Goal: Task Accomplishment & Management: Manage account settings

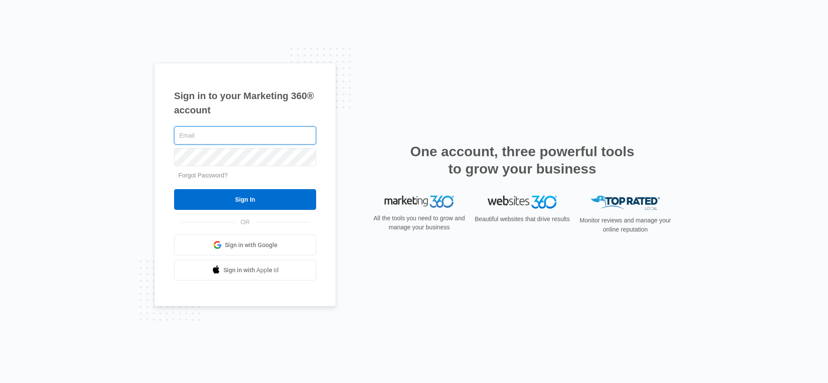
click input "text"
type input "o"
type input "Office@accutintinc.com"
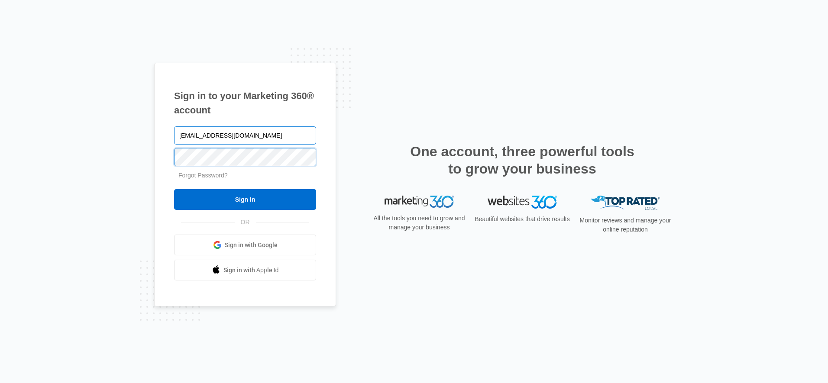
click input "Sign In"
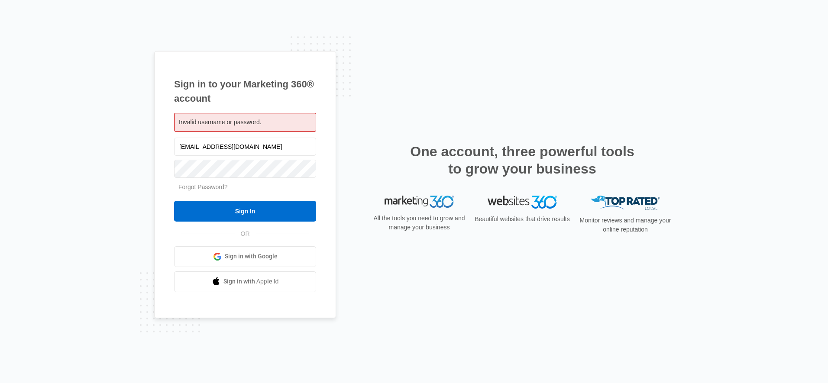
click at [205, 188] on link "Forgot Password?" at bounding box center [202, 187] width 49 height 7
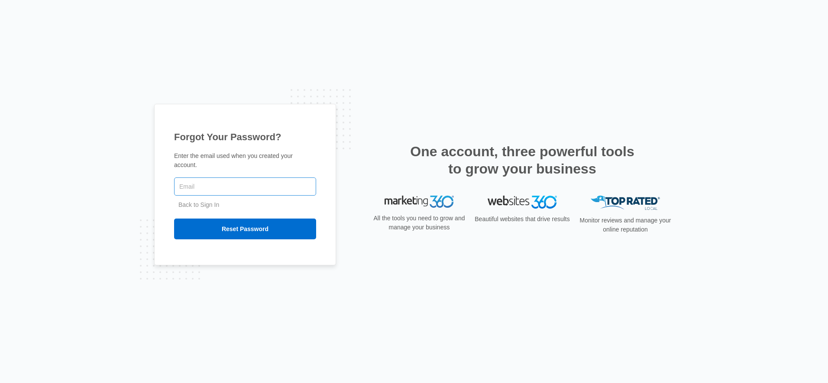
click at [209, 181] on input "text" at bounding box center [245, 187] width 142 height 18
type input "[EMAIL_ADDRESS][DOMAIN_NAME]"
click at [174, 219] on input "Reset Password" at bounding box center [245, 229] width 142 height 21
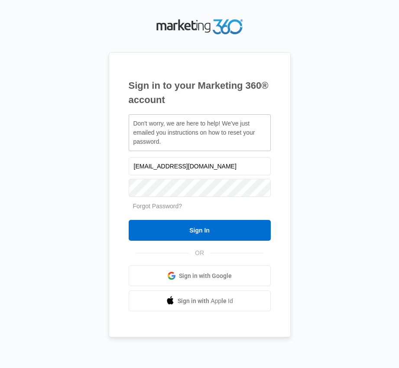
click at [300, 120] on div "Sign in to your Marketing 360® account Don't worry, we are here to help! We've …" at bounding box center [199, 184] width 381 height 335
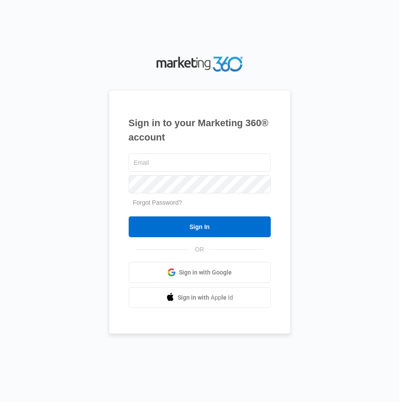
click at [114, 78] on div "Sign in to your Marketing 360® account Forgot Password? Sign In OR" at bounding box center [200, 201] width 182 height 294
click at [183, 165] on input "text" at bounding box center [200, 162] width 142 height 18
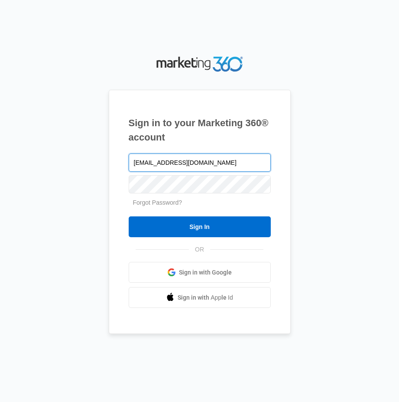
type input "[EMAIL_ADDRESS][DOMAIN_NAME]"
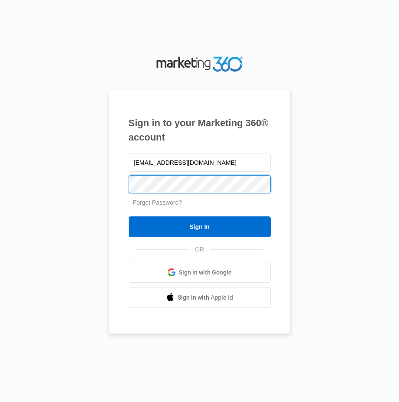
click at [129, 216] on input "Sign In" at bounding box center [200, 226] width 142 height 21
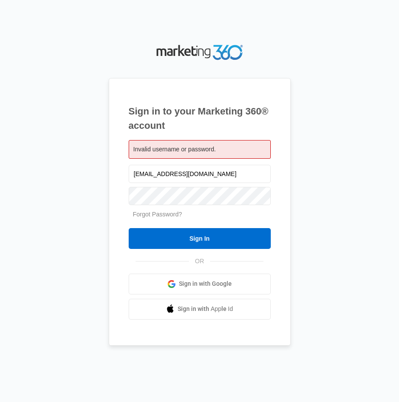
click at [165, 212] on link "Forgot Password?" at bounding box center [157, 214] width 49 height 7
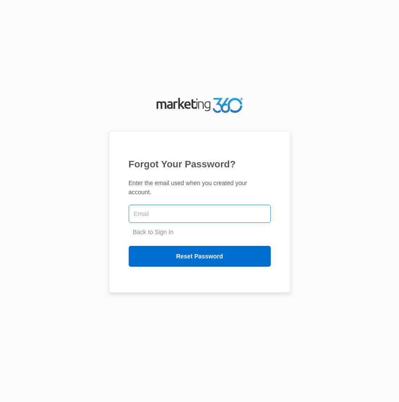
click at [201, 208] on input "text" at bounding box center [200, 213] width 142 height 18
type input "[EMAIL_ADDRESS][DOMAIN_NAME]"
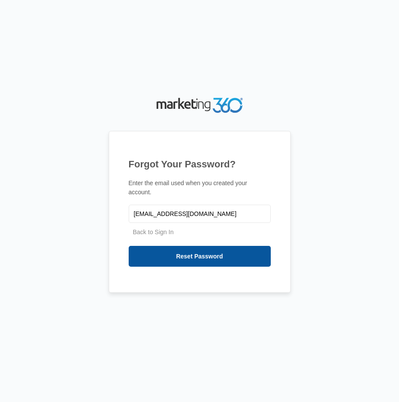
click at [200, 249] on input "Reset Password" at bounding box center [200, 256] width 142 height 21
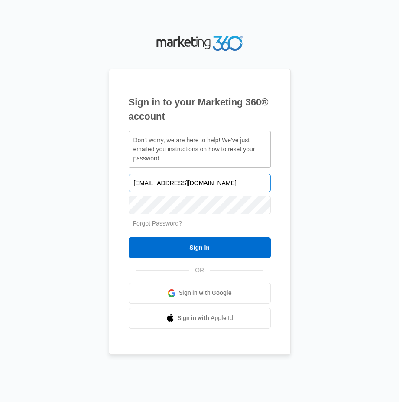
click at [213, 178] on input "[EMAIL_ADDRESS][DOMAIN_NAME]" at bounding box center [200, 183] width 142 height 18
click at [169, 224] on link "Forgot Password?" at bounding box center [157, 223] width 49 height 7
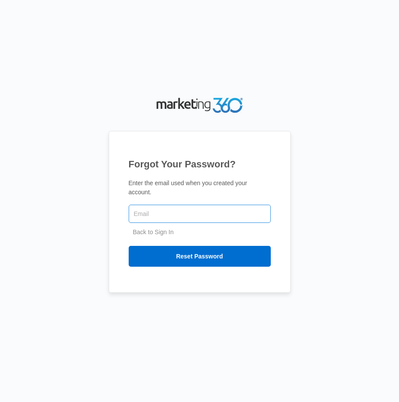
click at [186, 210] on input "text" at bounding box center [200, 213] width 142 height 18
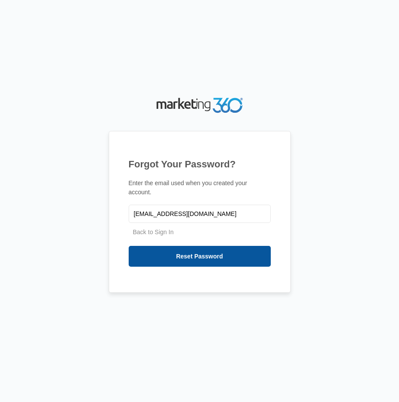
type input "Accutint@comcast.net"
click at [191, 253] on input "Reset Password" at bounding box center [200, 256] width 142 height 21
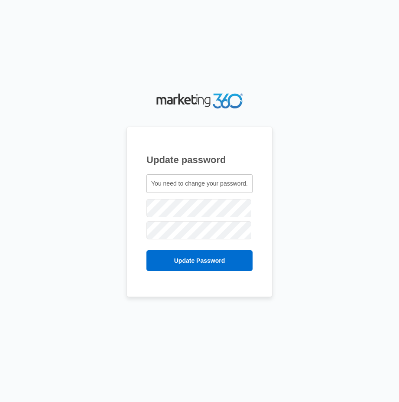
click at [146, 199] on div "Update password You need to change your password. accutint@comcast.net" at bounding box center [199, 211] width 146 height 170
click at [146, 250] on input "Update Password" at bounding box center [199, 260] width 106 height 21
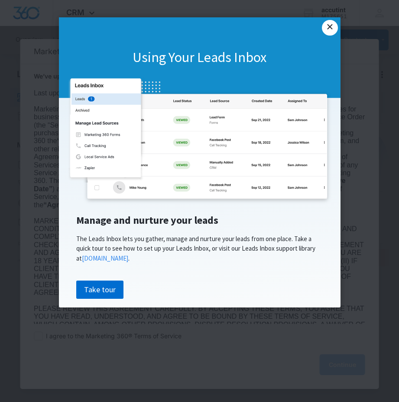
click at [334, 25] on link "×" at bounding box center [330, 28] width 16 height 16
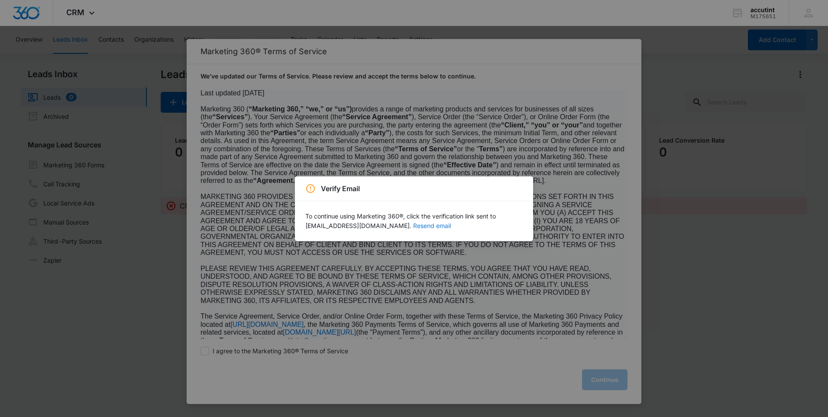
click at [399, 228] on button "Resend email" at bounding box center [432, 226] width 38 height 6
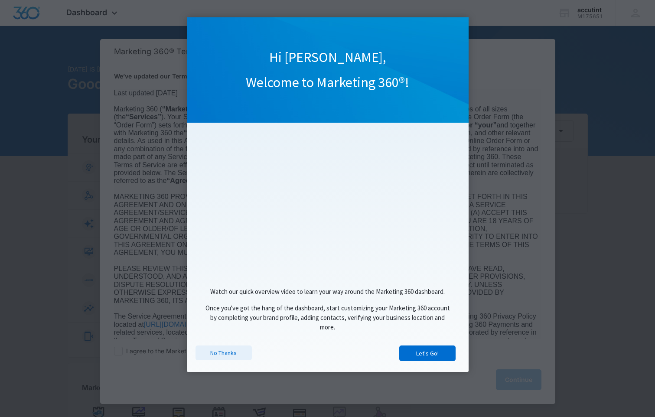
click at [228, 359] on link "No Thanks" at bounding box center [223, 352] width 56 height 15
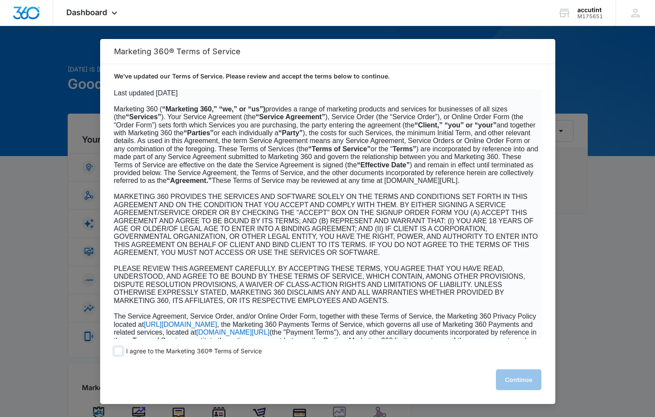
click at [118, 350] on span at bounding box center [118, 351] width 9 height 9
click at [118, 350] on input "I agree to the Marketing 360® Terms of Service" at bounding box center [118, 351] width 9 height 9
checkbox input "true"
click at [514, 381] on button "Continue" at bounding box center [518, 379] width 45 height 21
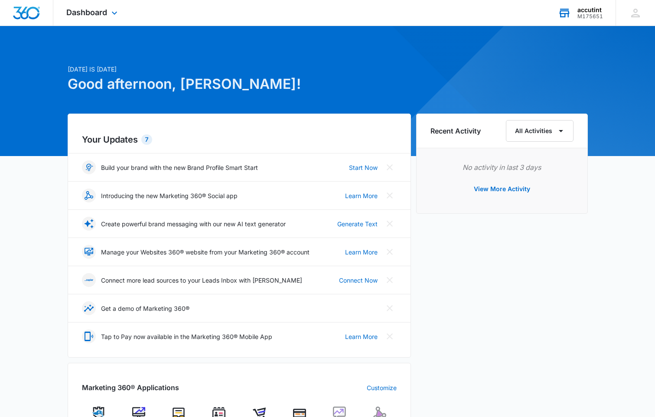
click at [580, 7] on div "accutint" at bounding box center [590, 9] width 26 height 7
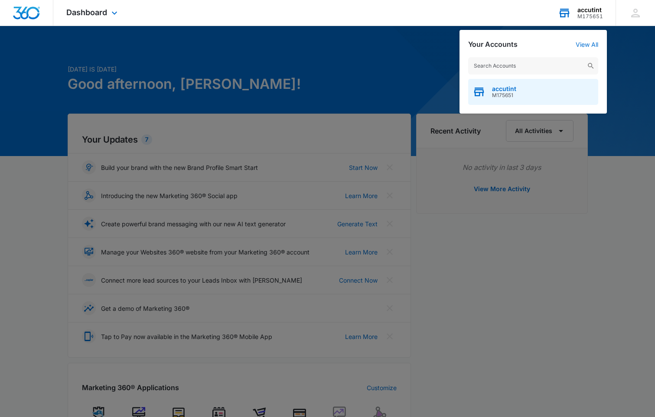
click at [520, 90] on div "accutint M175651" at bounding box center [533, 92] width 130 height 26
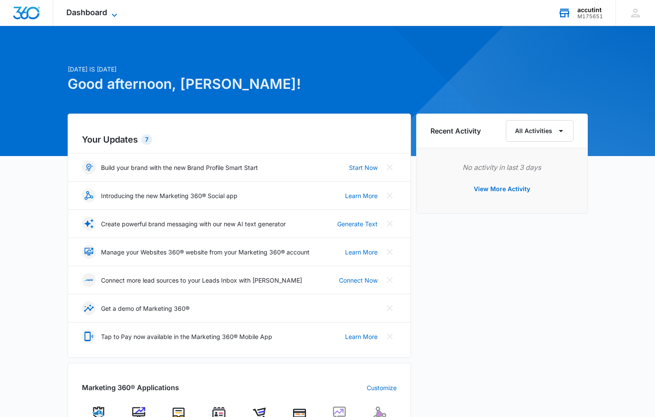
click at [78, 16] on span "Dashboard" at bounding box center [86, 12] width 41 height 9
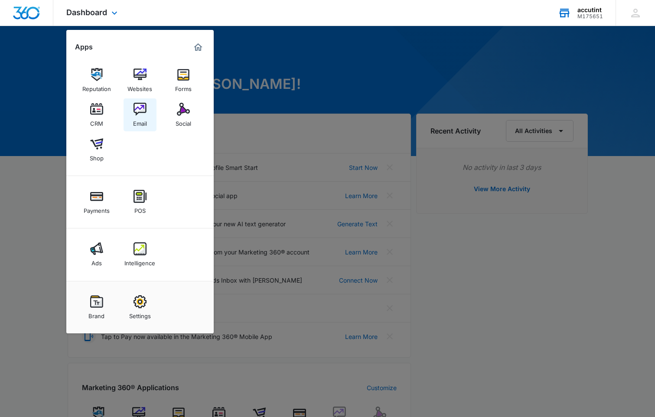
click at [142, 110] on img at bounding box center [139, 109] width 13 height 13
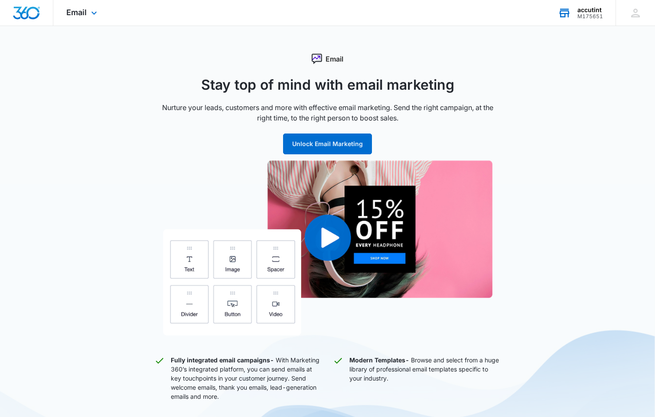
click at [26, 16] on img "Dashboard" at bounding box center [27, 12] width 28 height 13
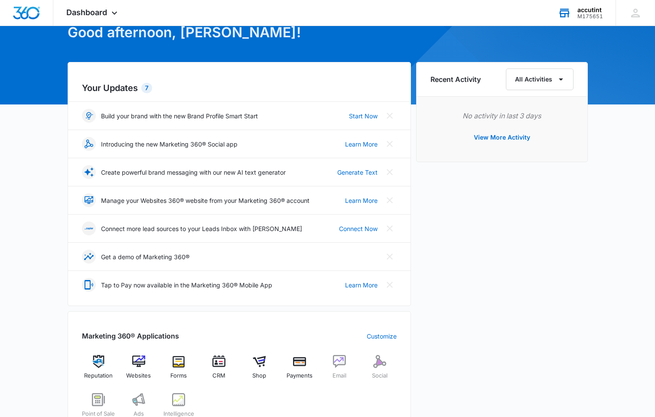
scroll to position [50, 0]
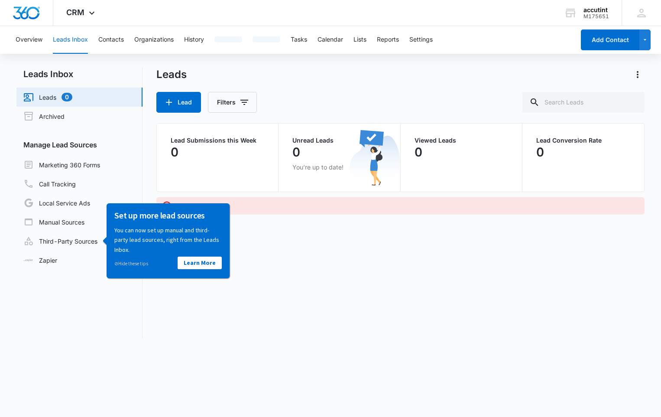
click at [278, 264] on div "Leads Lead Filters Lead Submissions this Week 0 Unread Leads 0 You’re up to dat…" at bounding box center [400, 203] width 488 height 271
click at [81, 217] on link "Manual Sources" at bounding box center [53, 222] width 61 height 10
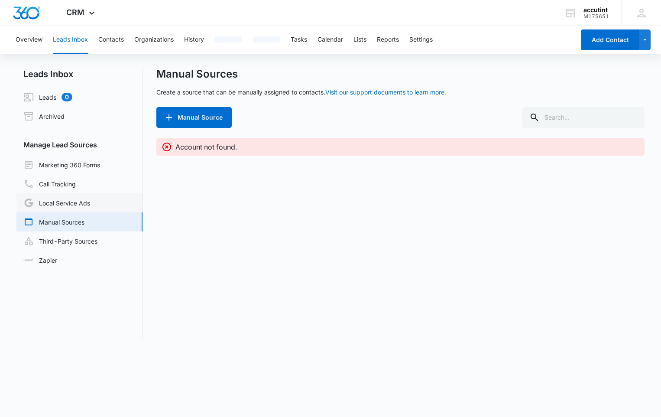
click at [84, 198] on link "Local Service Ads" at bounding box center [56, 203] width 67 height 10
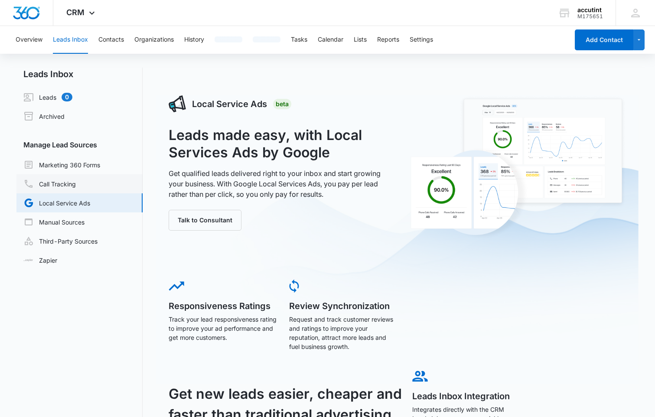
click at [76, 183] on link "Call Tracking" at bounding box center [49, 183] width 52 height 10
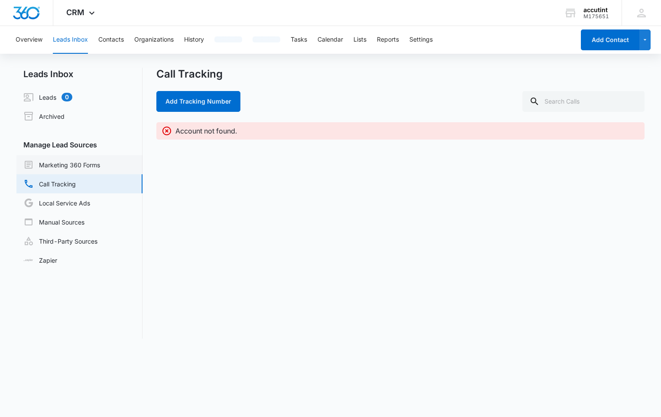
click at [74, 170] on link "Marketing 360 Forms" at bounding box center [61, 164] width 77 height 10
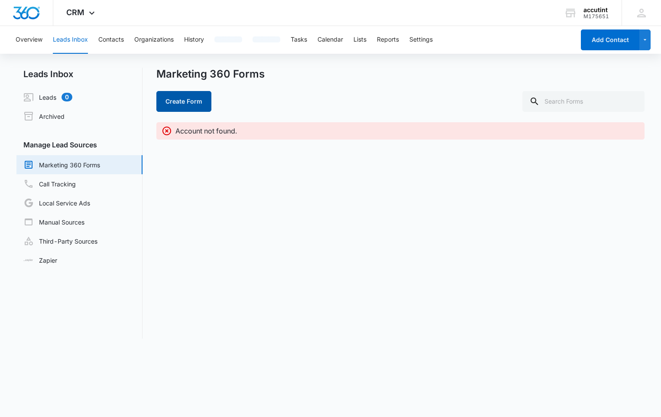
click at [177, 100] on button "Create Form" at bounding box center [183, 101] width 55 height 21
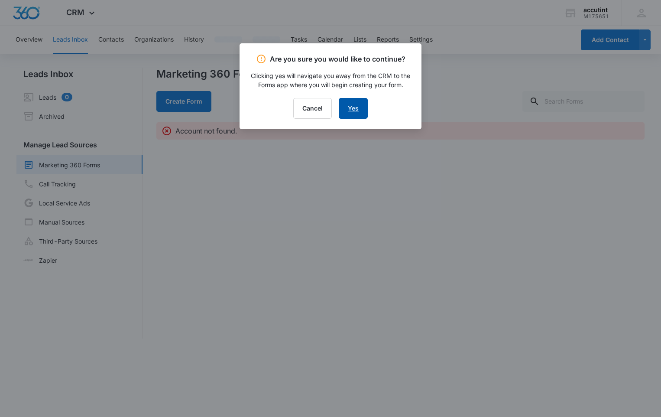
click at [351, 111] on link "Yes" at bounding box center [353, 108] width 29 height 21
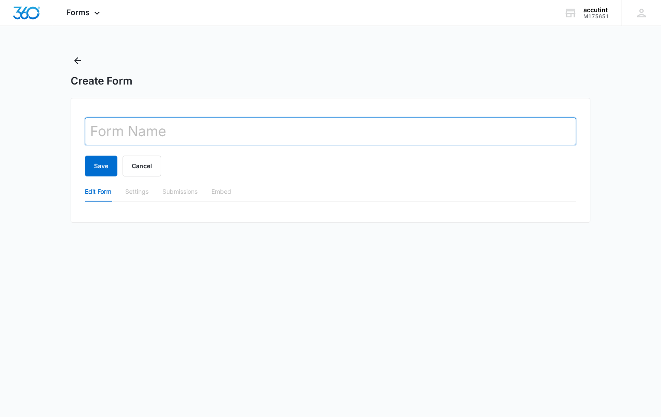
click at [259, 131] on input "text" at bounding box center [330, 131] width 491 height 28
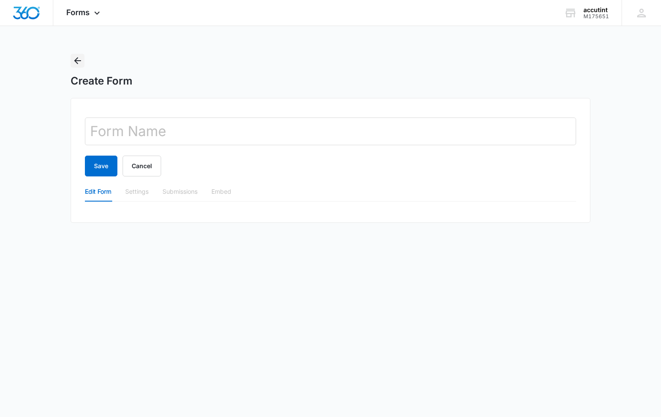
click at [75, 64] on icon "Back" at bounding box center [77, 60] width 10 height 10
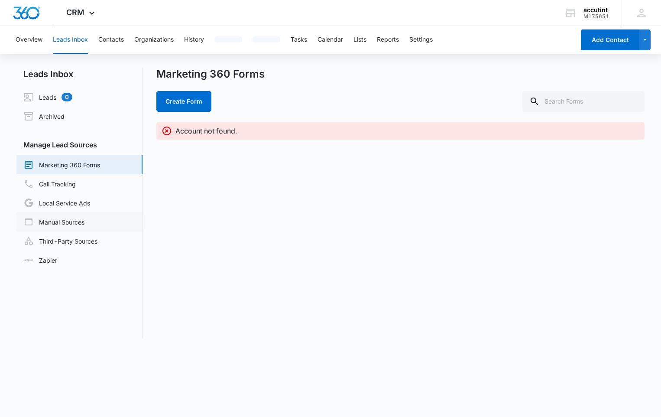
click at [84, 220] on link "Manual Sources" at bounding box center [53, 222] width 61 height 10
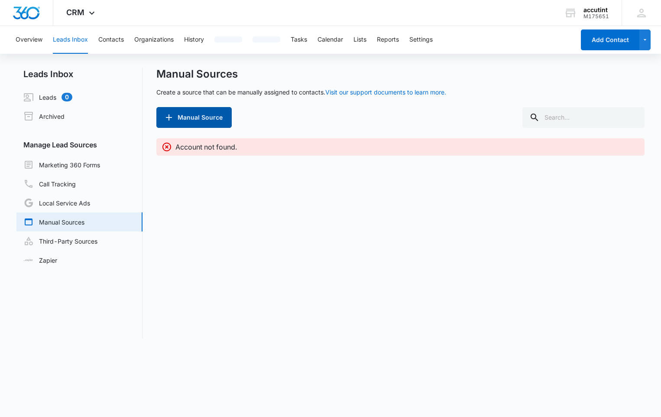
click at [214, 117] on button "Manual Source" at bounding box center [193, 117] width 75 height 21
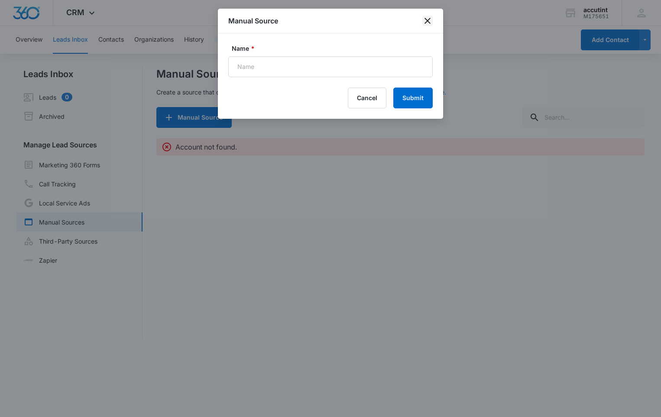
click at [431, 20] on icon "close" at bounding box center [427, 21] width 10 height 10
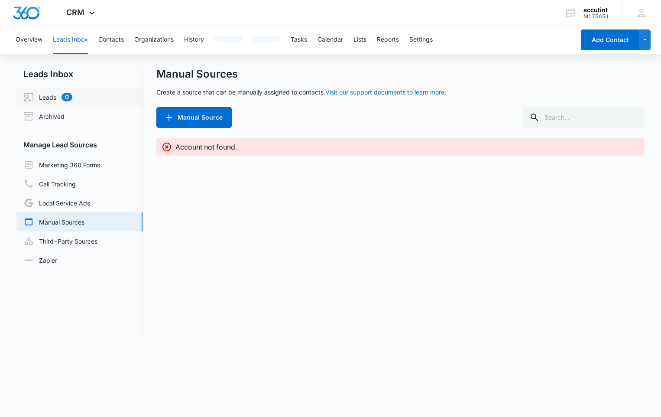
click at [72, 99] on link "Leads 0" at bounding box center [47, 97] width 49 height 10
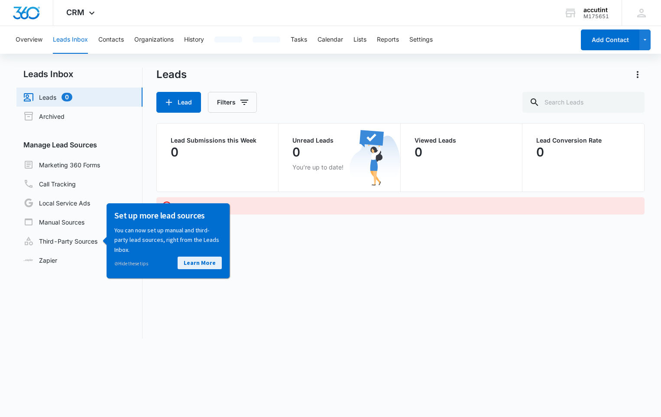
click at [201, 260] on link "Learn More" at bounding box center [199, 262] width 44 height 13
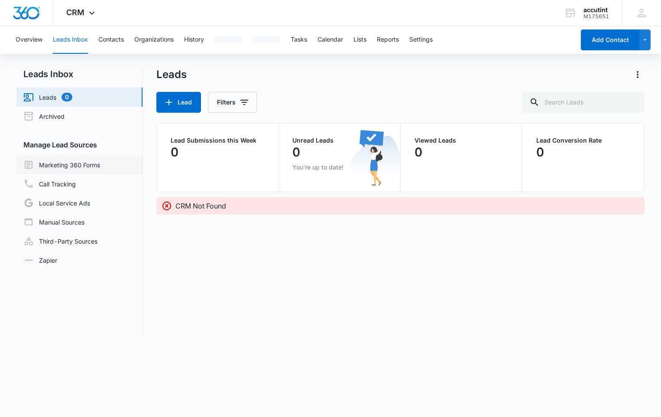
click at [86, 170] on link "Marketing 360 Forms" at bounding box center [61, 164] width 77 height 10
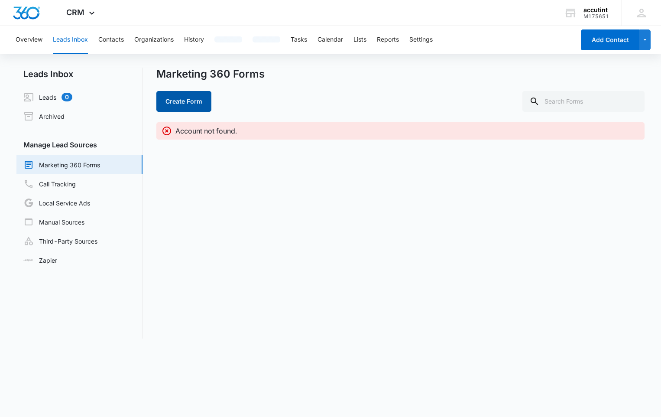
click at [191, 97] on button "Create Form" at bounding box center [183, 101] width 55 height 21
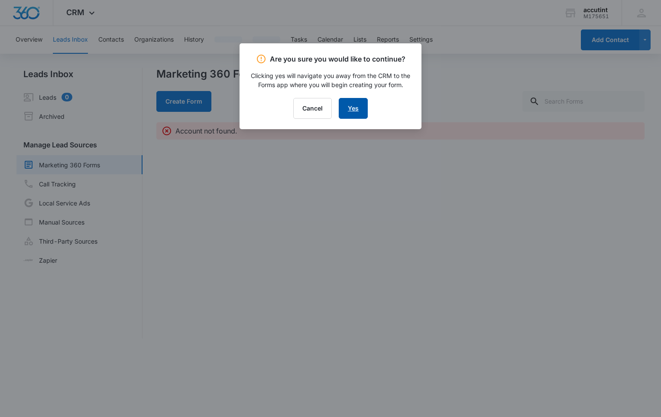
click at [349, 113] on link "Yes" at bounding box center [353, 108] width 29 height 21
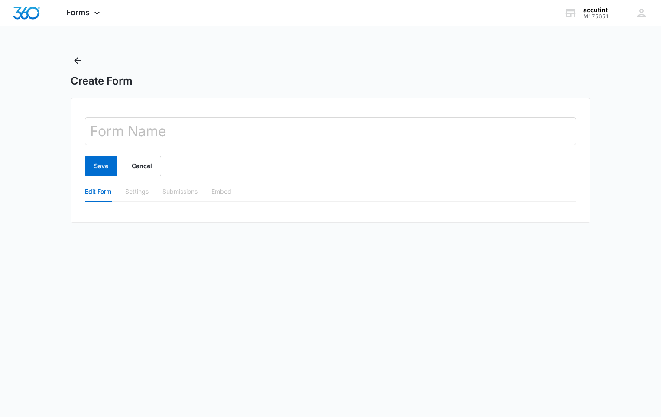
click at [141, 195] on div "Settings" at bounding box center [136, 192] width 23 height 10
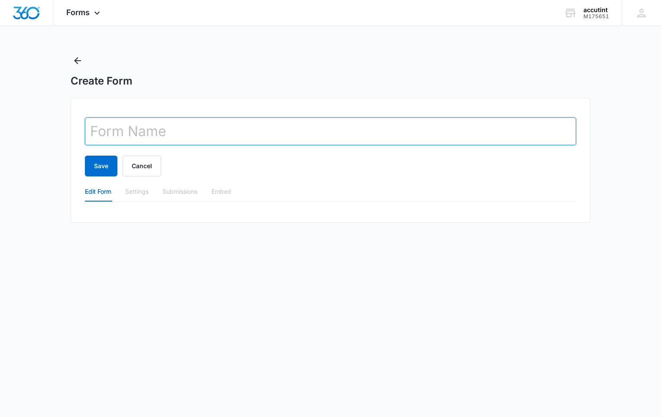
click at [173, 122] on input "text" at bounding box center [330, 131] width 491 height 28
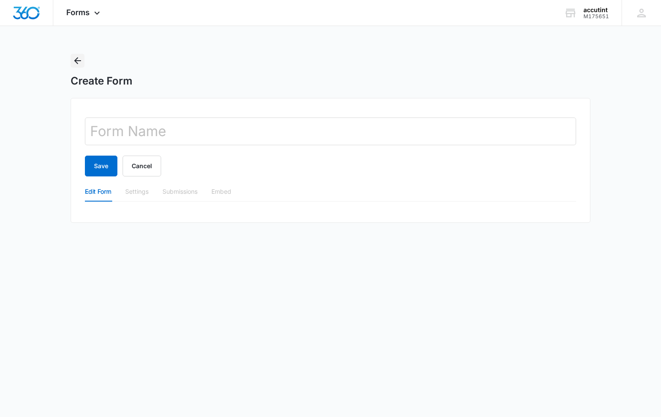
click at [75, 61] on icon "Back" at bounding box center [77, 60] width 7 height 7
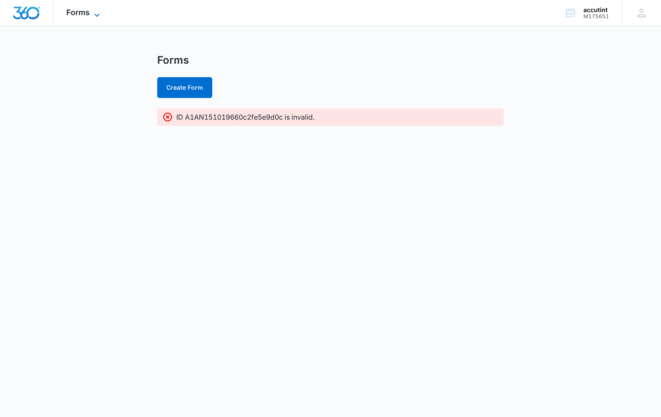
click at [67, 15] on span "Forms" at bounding box center [77, 12] width 23 height 9
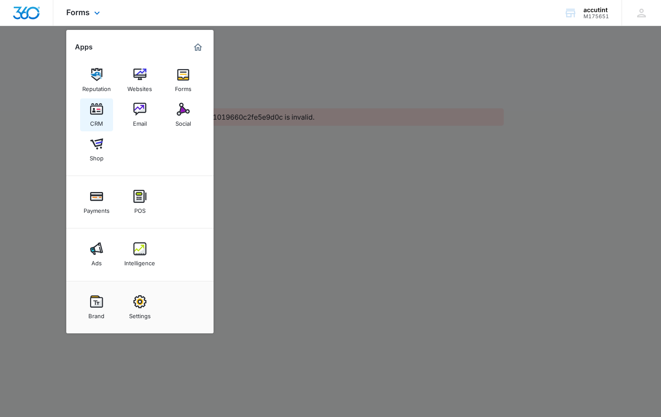
click at [94, 101] on link "CRM" at bounding box center [96, 114] width 33 height 33
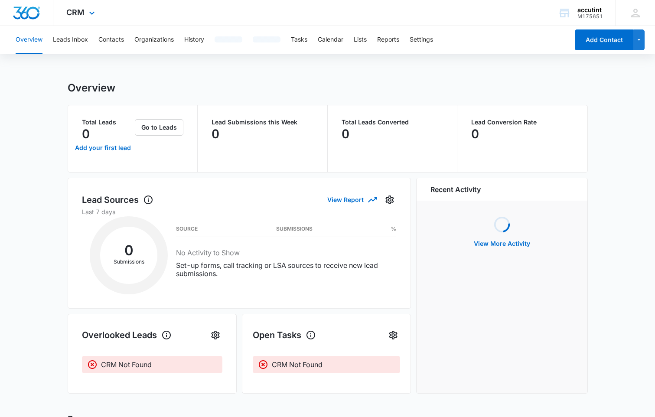
click at [76, 22] on div "CRM Apps Reputation Websites Forms CRM Email Social Shop Payments POS Ads Intel…" at bounding box center [81, 13] width 57 height 26
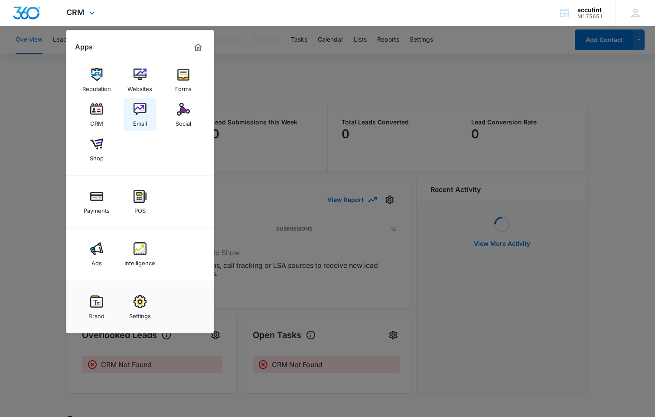
click at [138, 113] on img at bounding box center [139, 109] width 13 height 13
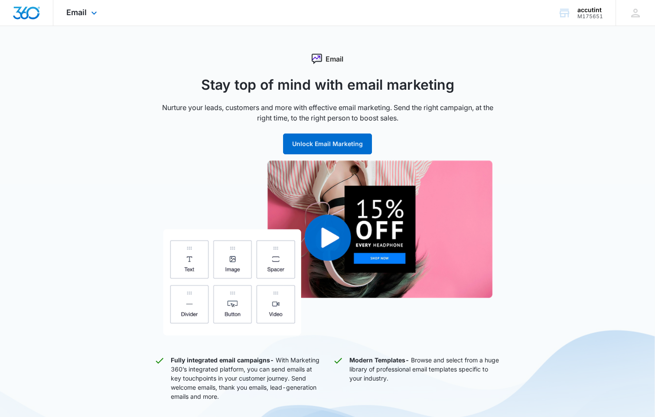
click at [22, 16] on img "Dashboard" at bounding box center [27, 12] width 28 height 13
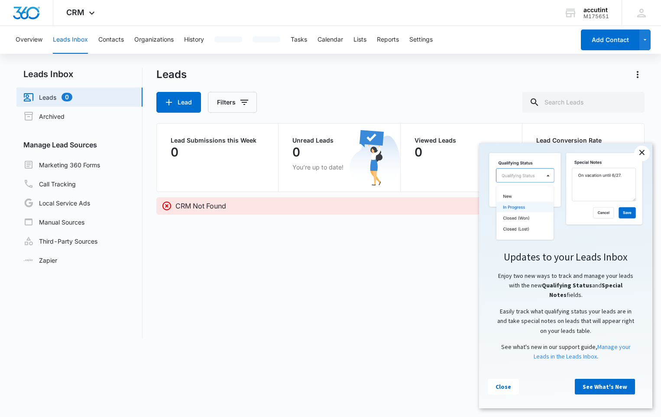
click at [641, 157] on link "×" at bounding box center [642, 154] width 16 height 16
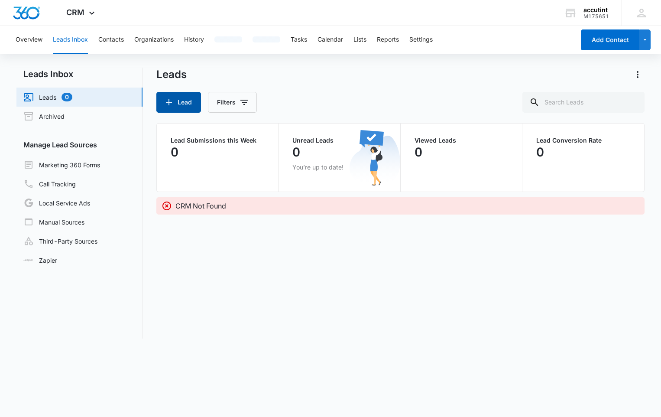
click at [185, 103] on button "Lead" at bounding box center [178, 102] width 45 height 21
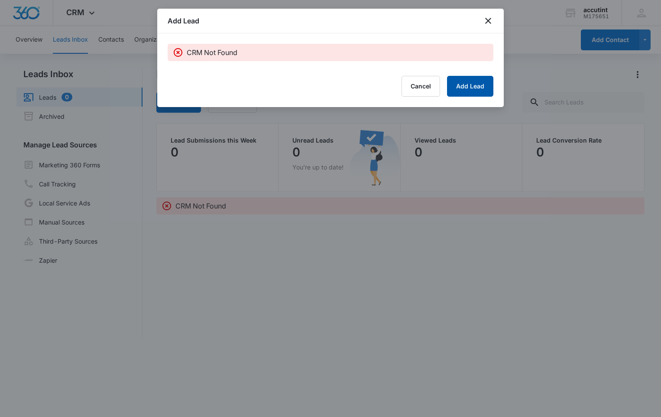
click at [487, 93] on button "Add Lead" at bounding box center [470, 86] width 46 height 21
click at [476, 88] on button "Add Lead" at bounding box center [470, 86] width 46 height 21
click at [488, 25] on icon "close" at bounding box center [488, 21] width 10 height 10
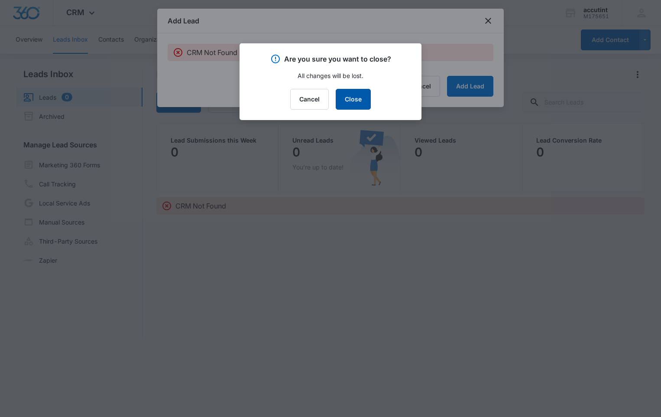
click at [346, 104] on button "Close" at bounding box center [353, 99] width 35 height 21
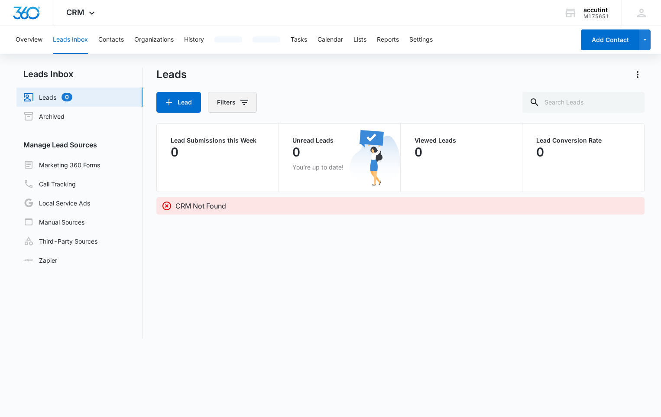
click at [244, 109] on button "Filters" at bounding box center [232, 102] width 49 height 21
click at [314, 96] on div "Lead Filters Clear All" at bounding box center [400, 102] width 488 height 21
click at [95, 246] on link "Third-Party Sources" at bounding box center [60, 241] width 74 height 10
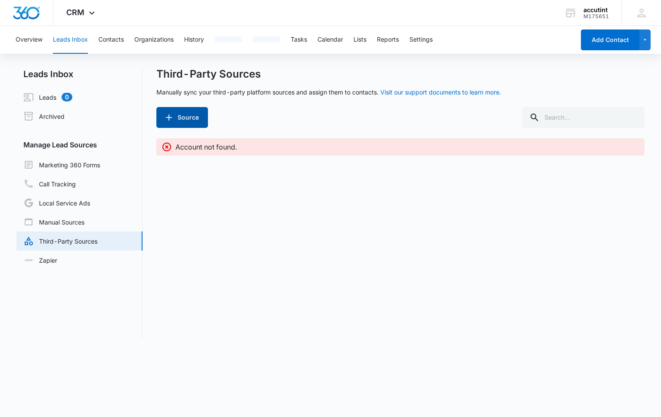
click at [185, 113] on button "Source" at bounding box center [182, 117] width 52 height 21
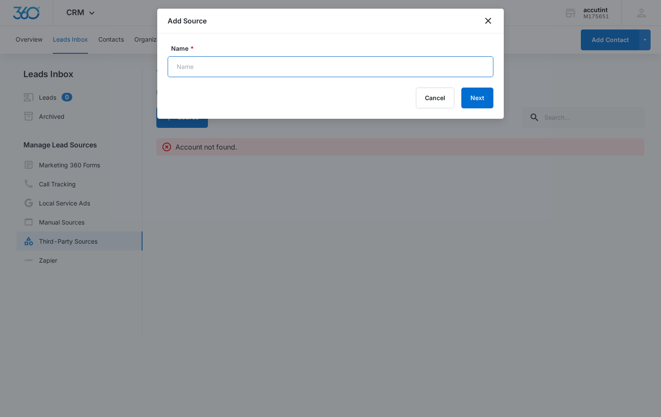
click at [207, 73] on input "Name *" at bounding box center [331, 66] width 326 height 21
type input "office email"
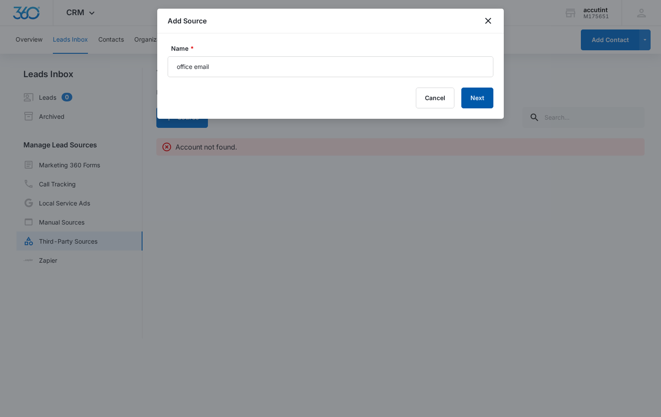
click at [488, 101] on button "Next" at bounding box center [477, 98] width 32 height 21
click at [493, 23] on icon "close" at bounding box center [488, 21] width 10 height 10
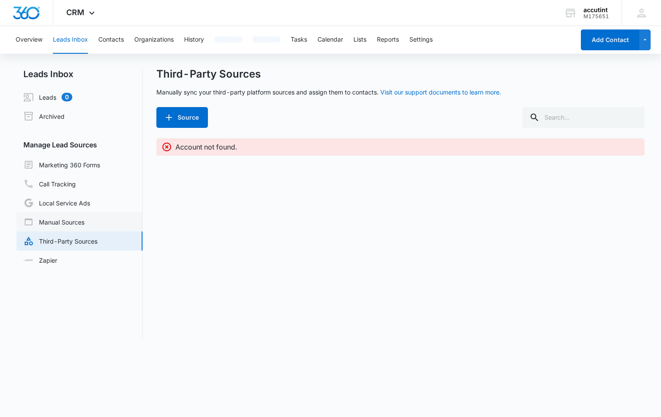
click at [84, 225] on link "Manual Sources" at bounding box center [53, 222] width 61 height 10
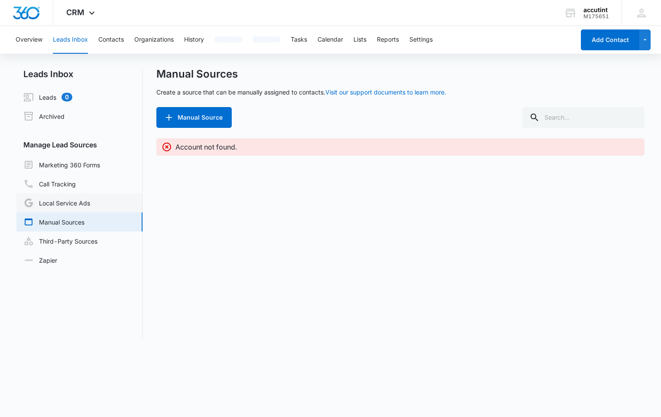
click at [90, 205] on link "Local Service Ads" at bounding box center [56, 203] width 67 height 10
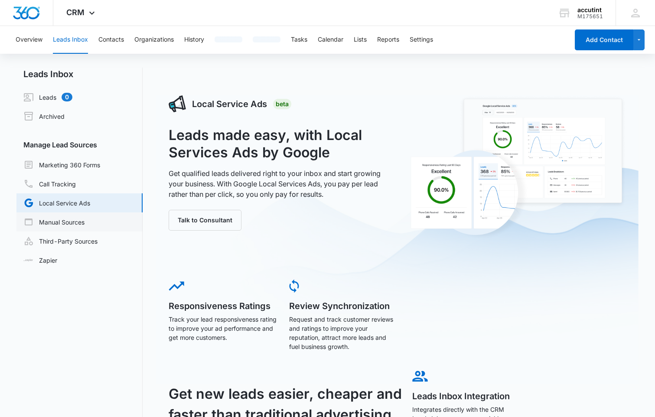
click at [84, 227] on link "Manual Sources" at bounding box center [53, 222] width 61 height 10
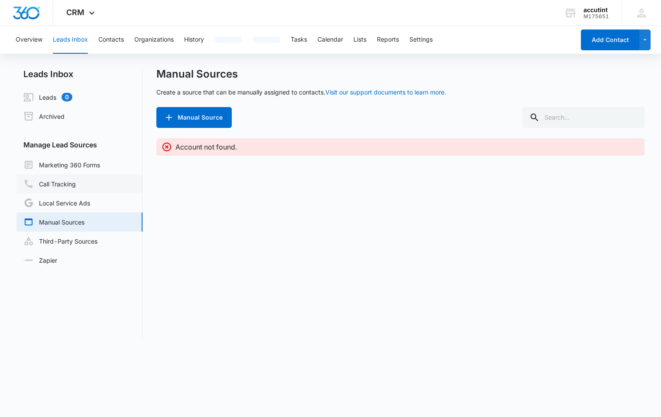
click at [76, 180] on link "Call Tracking" at bounding box center [49, 183] width 52 height 10
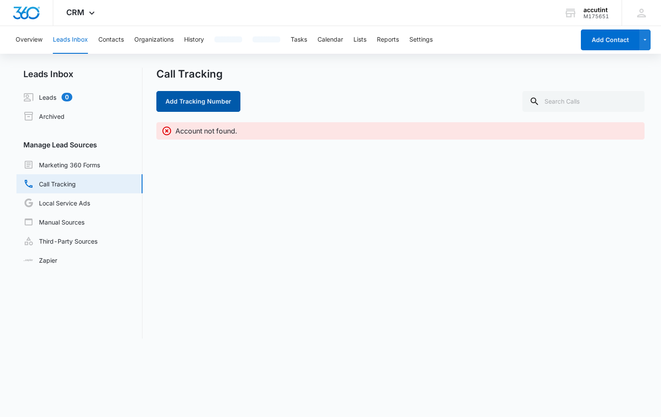
click at [185, 102] on button "Add Tracking Number" at bounding box center [198, 101] width 84 height 21
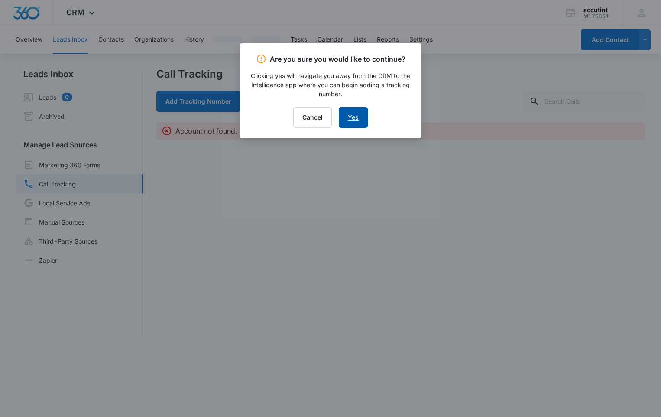
click at [358, 118] on link "Yes" at bounding box center [353, 117] width 29 height 21
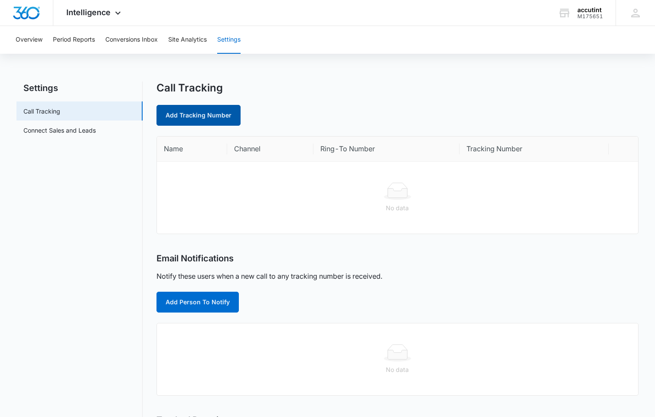
click at [195, 117] on link "Add Tracking Number" at bounding box center [198, 115] width 84 height 21
select select "by_area_code"
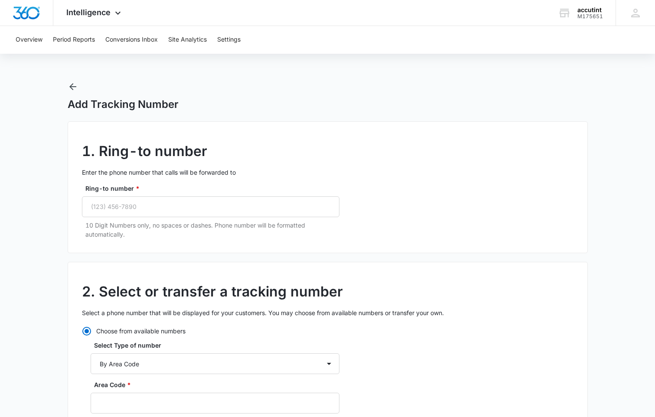
click at [72, 86] on icon "button" at bounding box center [73, 86] width 10 height 10
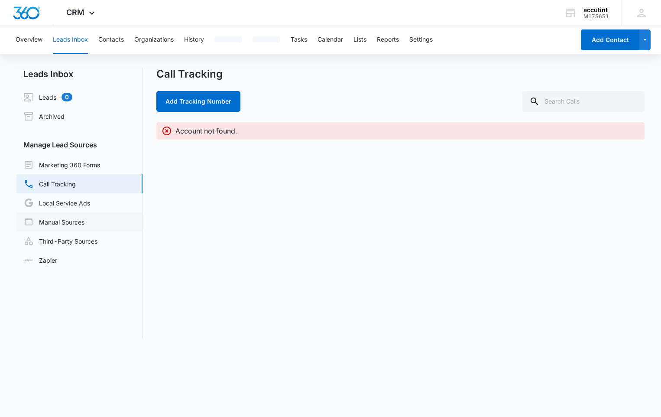
click at [84, 218] on link "Manual Sources" at bounding box center [53, 222] width 61 height 10
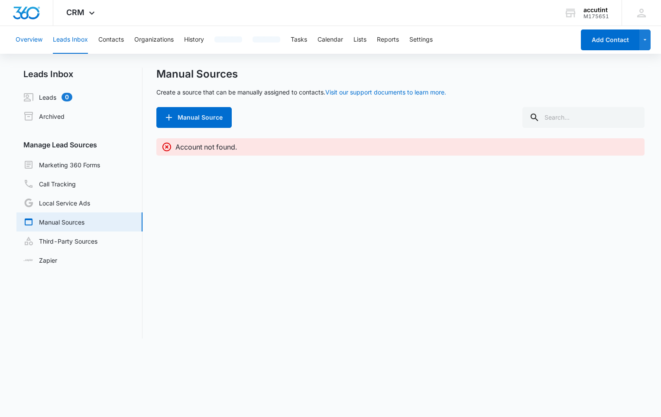
click at [29, 39] on button "Overview" at bounding box center [29, 40] width 27 height 28
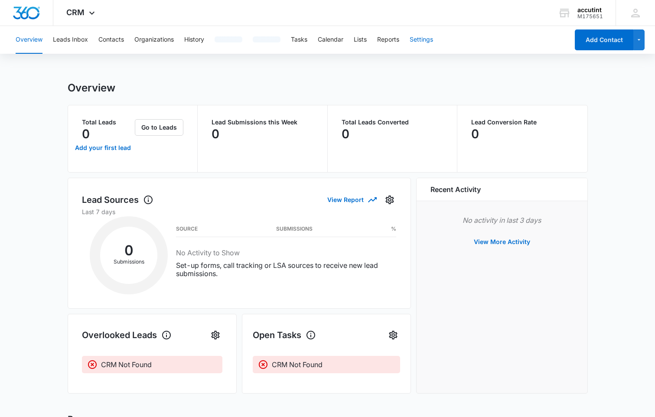
click at [412, 42] on button "Settings" at bounding box center [420, 40] width 23 height 28
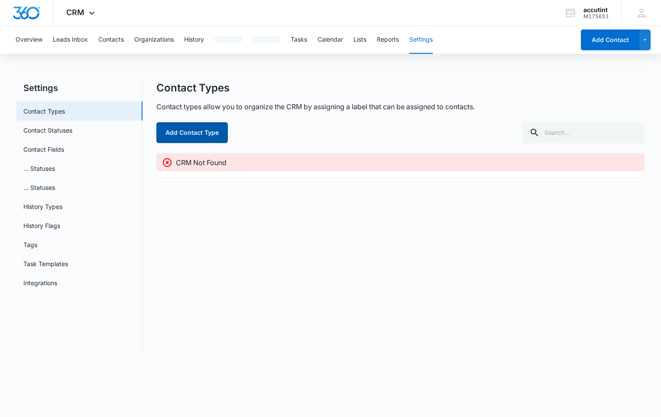
click at [207, 136] on button "Add Contact Type" at bounding box center [191, 132] width 71 height 21
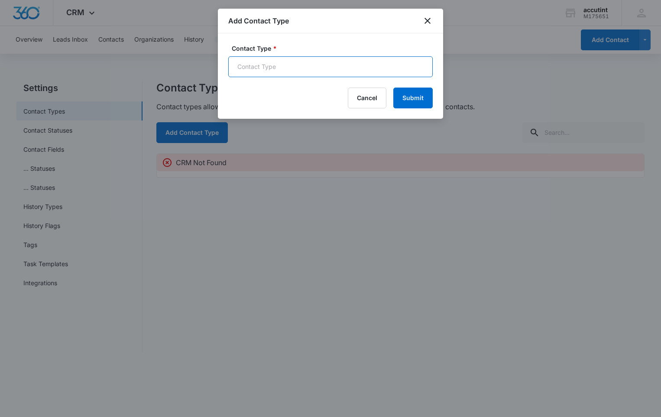
click at [277, 71] on input "Contact Type *" at bounding box center [330, 66] width 204 height 21
type input "office email"
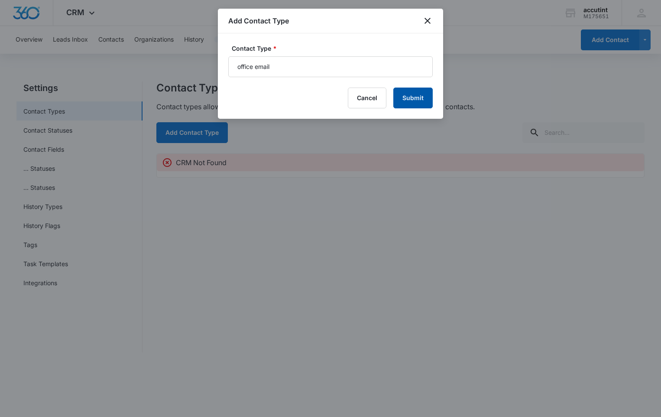
click at [423, 102] on button "Submit" at bounding box center [412, 98] width 39 height 21
click at [421, 19] on div "Add Contact Type" at bounding box center [330, 21] width 225 height 25
click at [430, 19] on icon "close" at bounding box center [428, 21] width 6 height 6
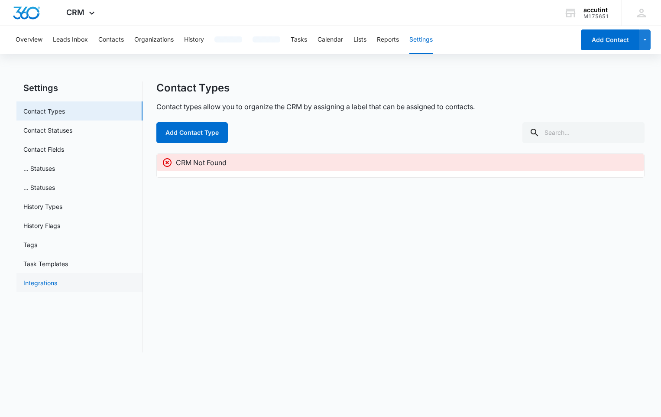
click at [57, 280] on link "Integrations" at bounding box center [40, 282] width 34 height 9
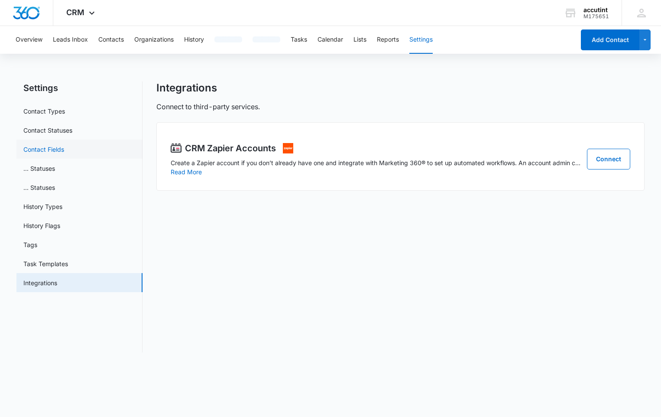
click at [64, 145] on link "Contact Fields" at bounding box center [43, 149] width 41 height 9
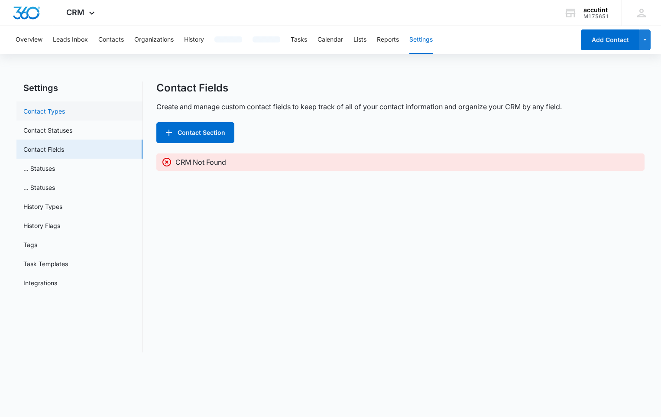
click at [65, 116] on link "Contact Types" at bounding box center [44, 111] width 42 height 9
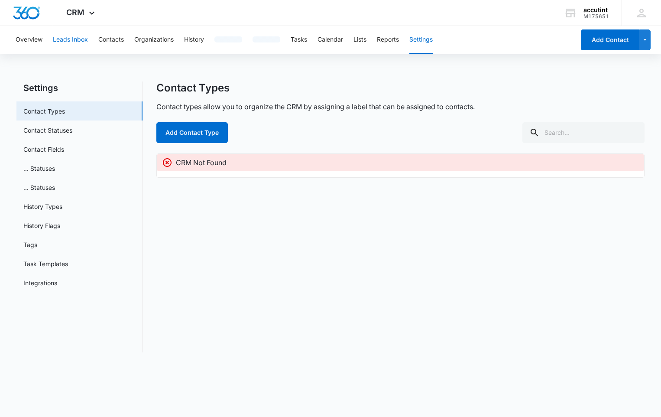
click at [74, 41] on button "Leads Inbox" at bounding box center [70, 40] width 35 height 28
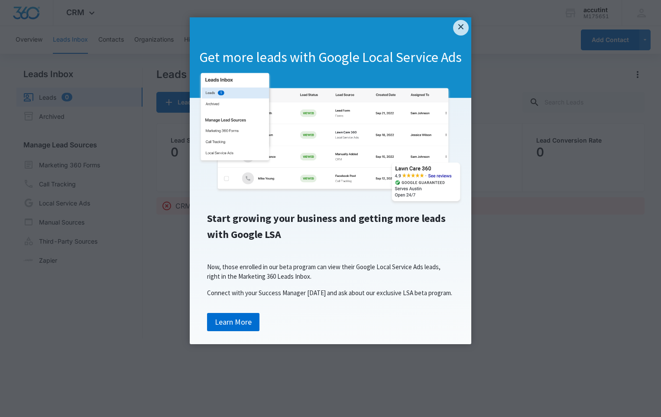
click at [453, 36] on div "Get more leads with Google Local Service Ads" at bounding box center [331, 57] width 282 height 81
click at [459, 29] on link "×" at bounding box center [461, 28] width 16 height 16
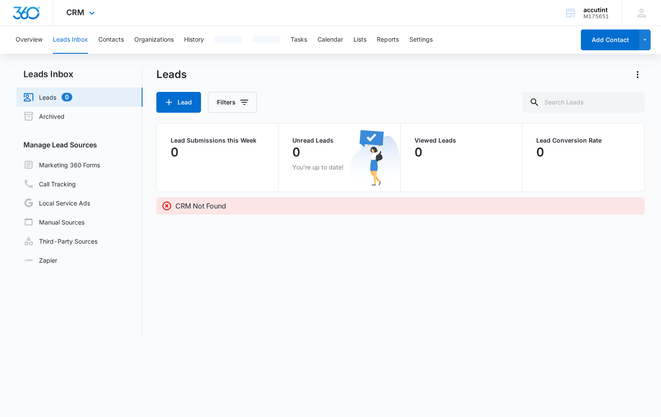
click at [100, 16] on div "CRM Apps Reputation Websites Forms CRM Email Social Shop Payments POS Ads Intel…" at bounding box center [81, 13] width 57 height 26
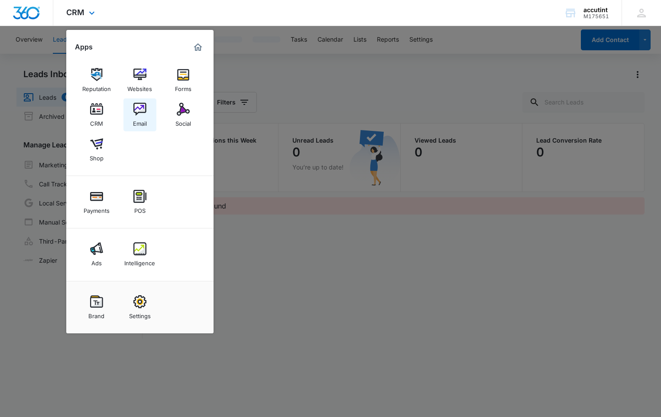
click at [140, 115] on img at bounding box center [139, 109] width 13 height 13
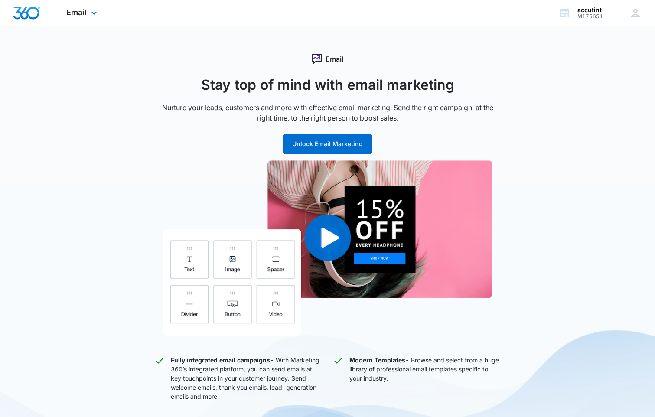
click at [87, 15] on div "Email Apps Reputation Websites Forms CRM Email Social Shop Payments POS Ads Int…" at bounding box center [82, 13] width 59 height 26
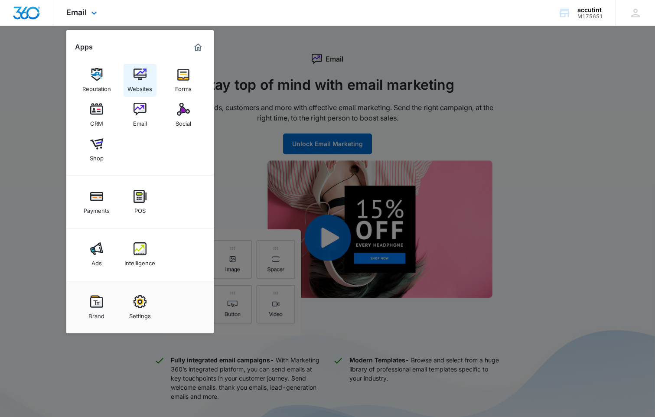
click at [132, 75] on link "Websites" at bounding box center [139, 80] width 33 height 33
